Goal: Find specific page/section: Find specific page/section

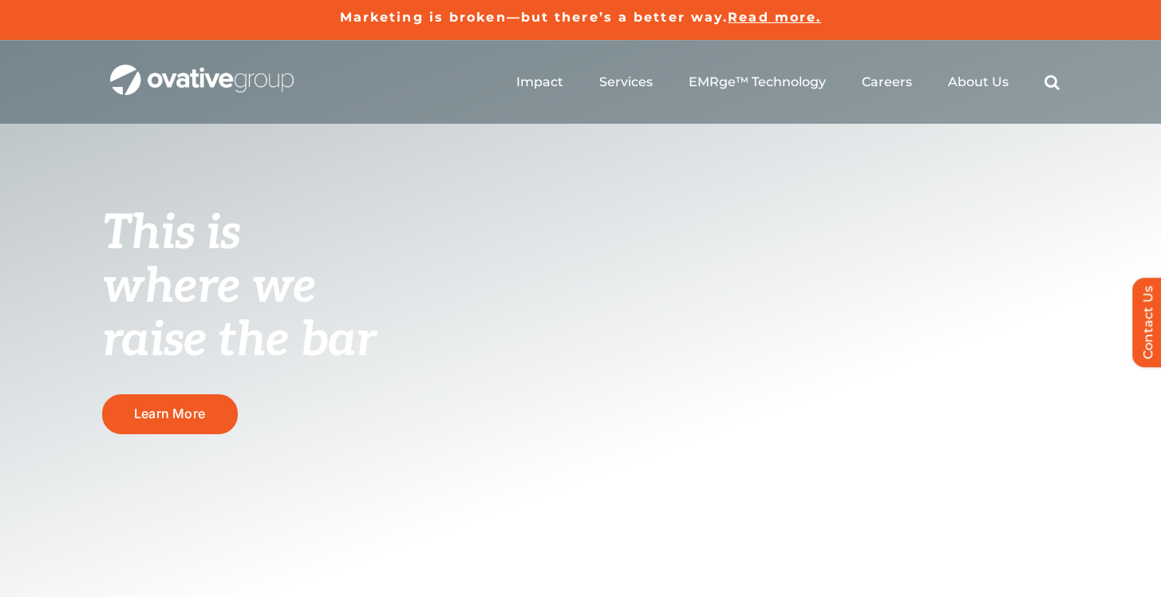
click at [915, 85] on ul "Impact Expert Insights Case Studies Awards & Press Services Media Measurement C…" at bounding box center [788, 82] width 544 height 51
click at [906, 84] on span "Careers" at bounding box center [887, 81] width 50 height 16
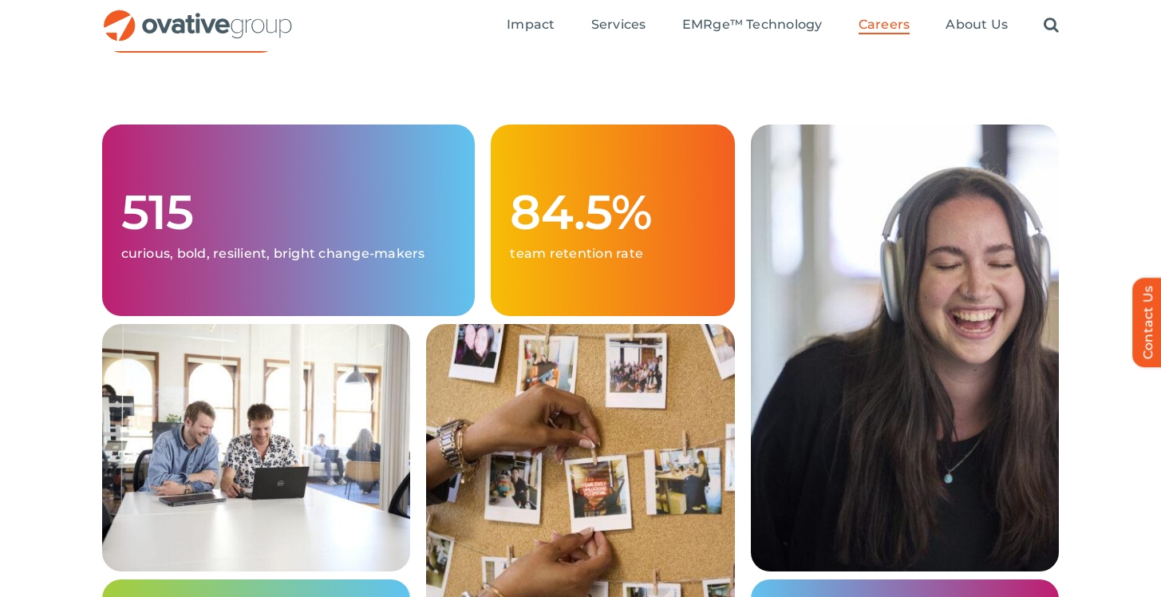
scroll to position [449, 0]
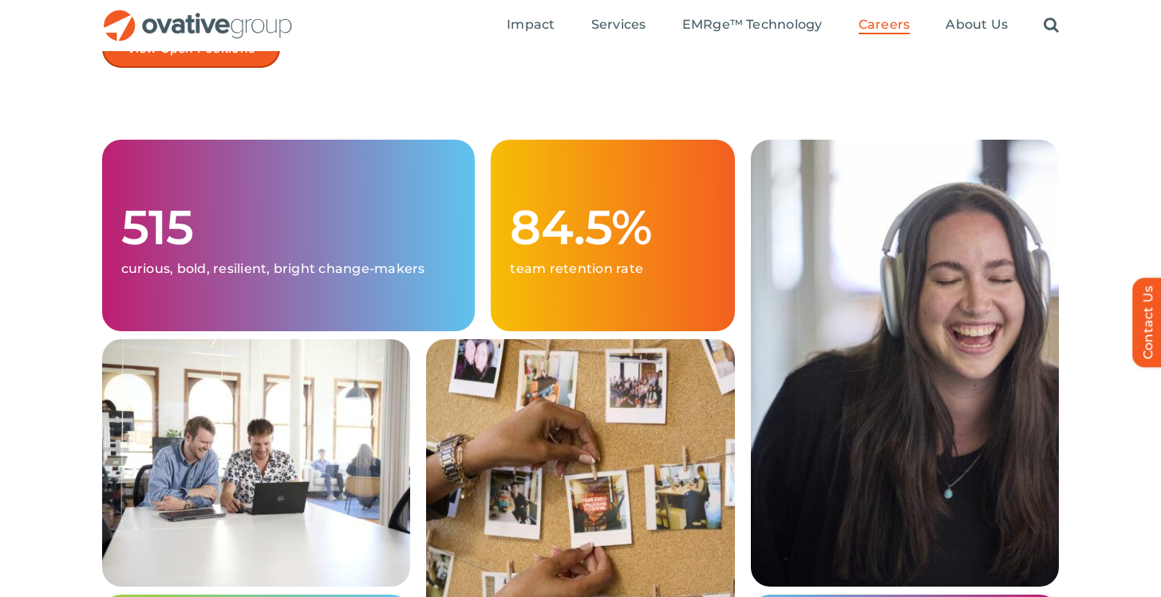
click at [243, 55] on span "View Open Positions" at bounding box center [191, 48] width 129 height 15
